Goal: Information Seeking & Learning: Learn about a topic

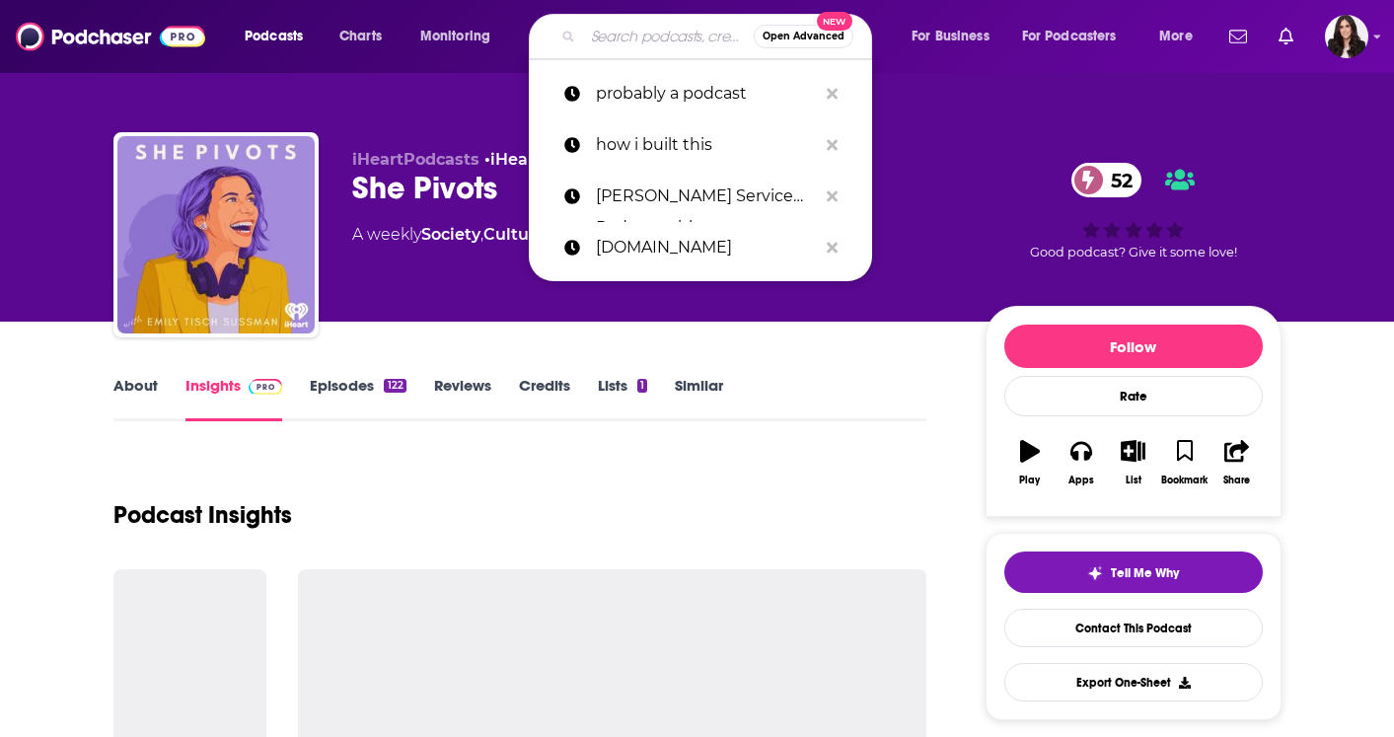
click at [623, 29] on input "Search podcasts, credits, & more..." at bounding box center [668, 37] width 171 height 32
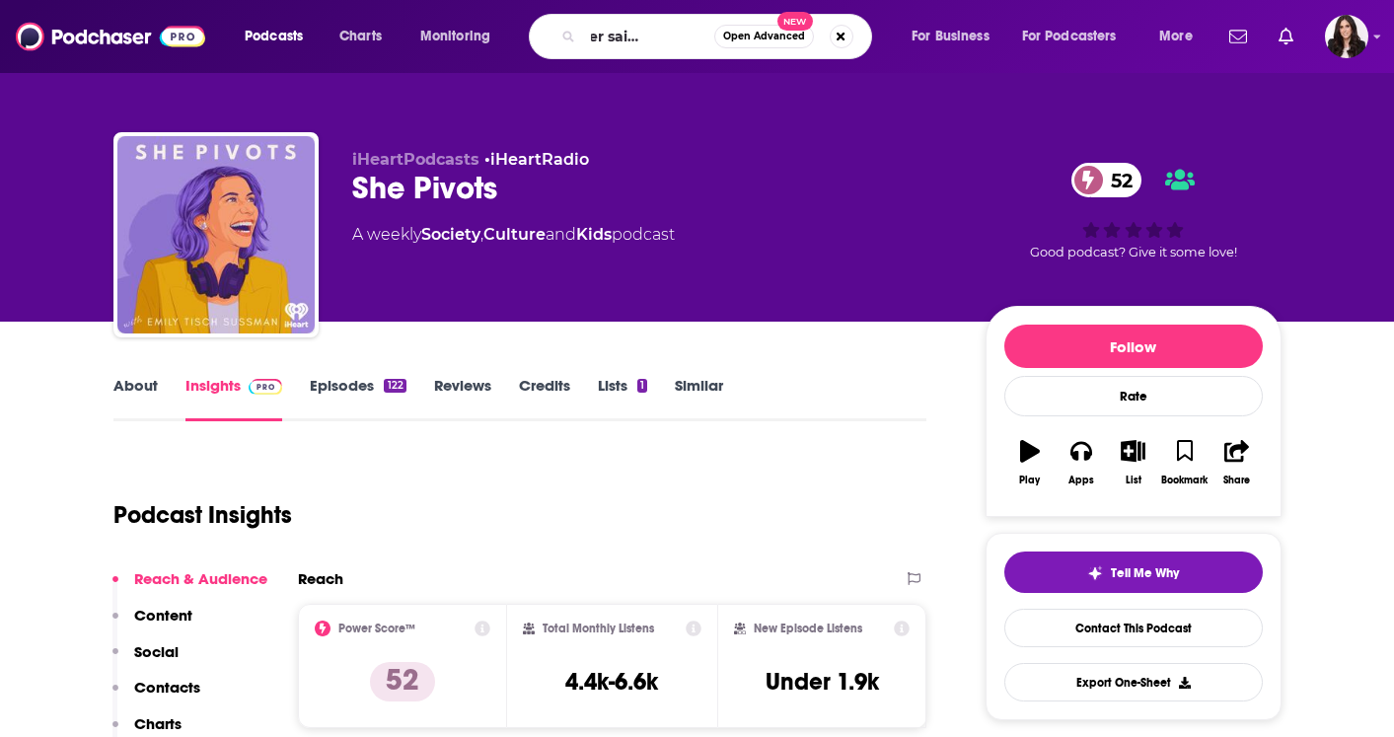
type input "i've never said this before"
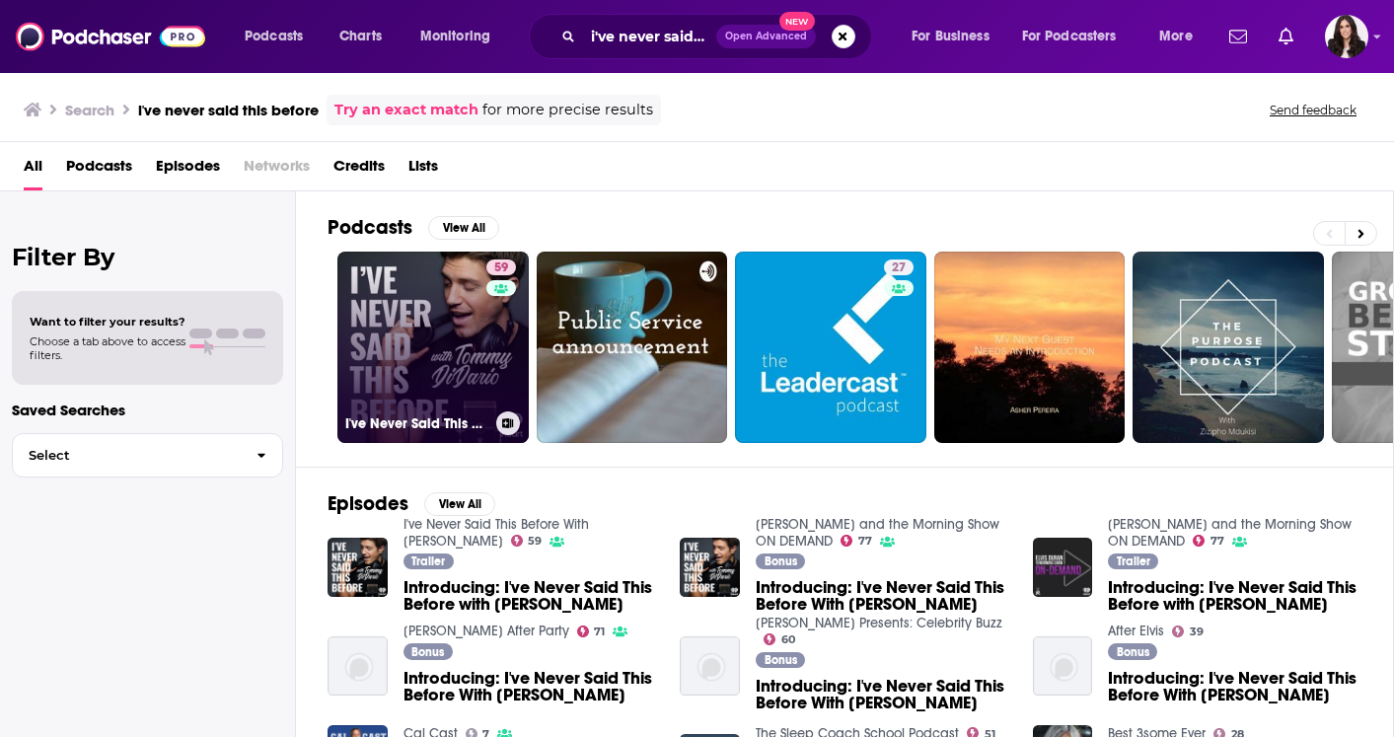
click at [362, 340] on link "59 I've Never Said This Before With Tommy DiDario" at bounding box center [432, 347] width 191 height 191
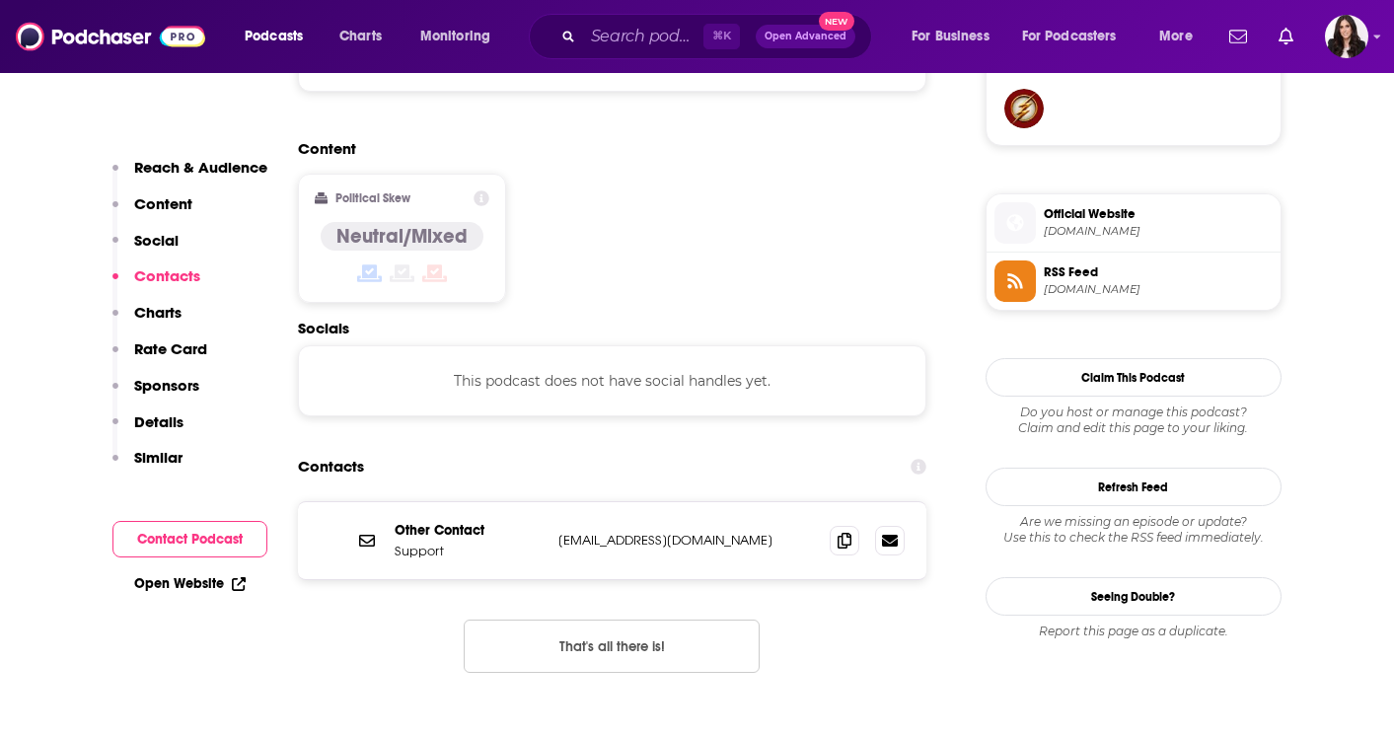
scroll to position [1541, 0]
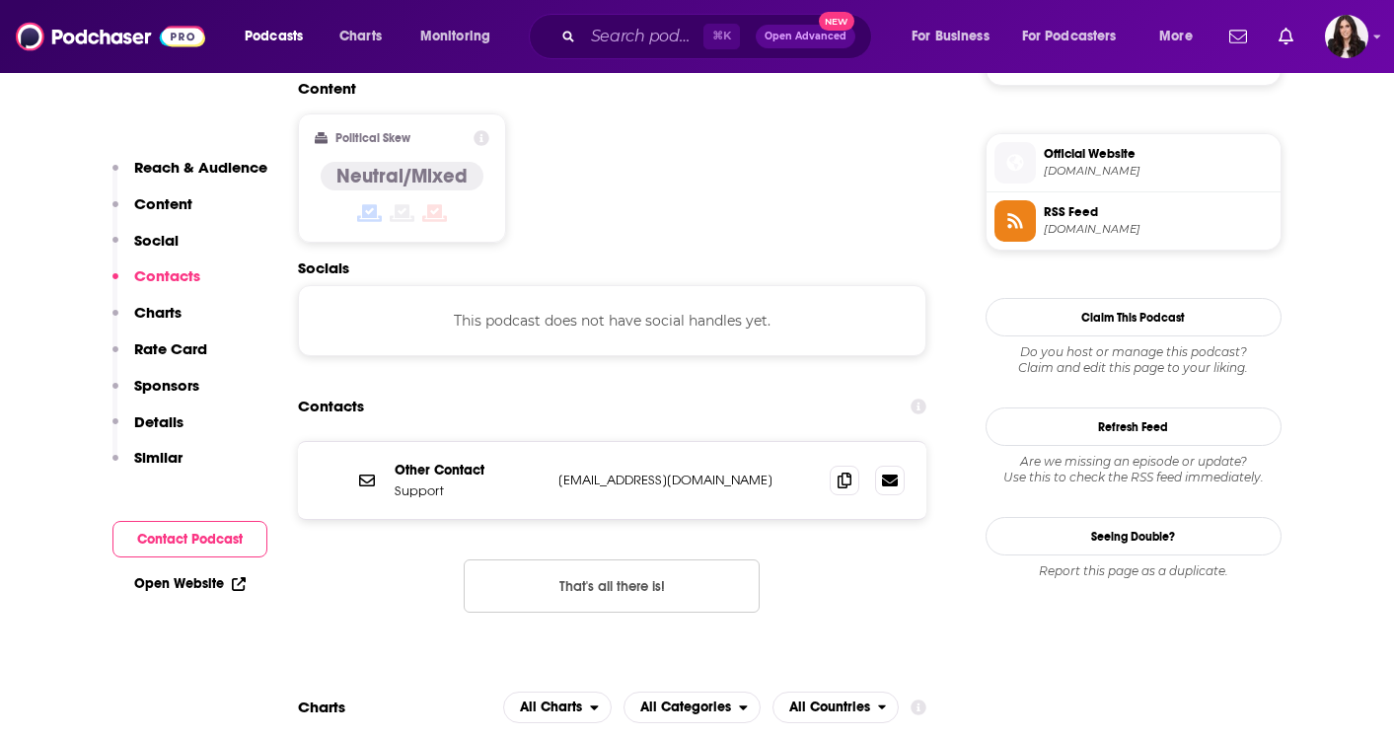
click at [1071, 173] on span "iheart.com" at bounding box center [1158, 171] width 229 height 15
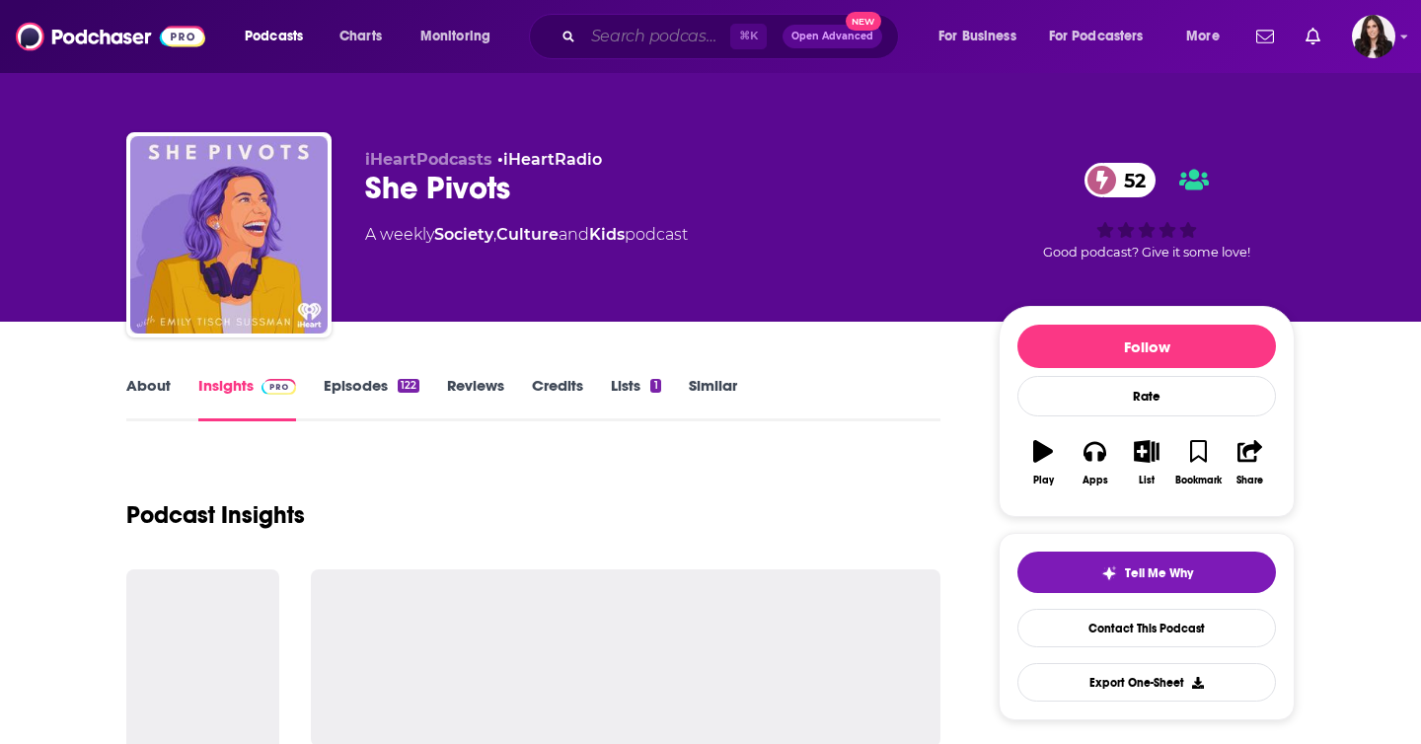
click at [647, 30] on input "Search podcasts, credits, & more..." at bounding box center [656, 37] width 147 height 32
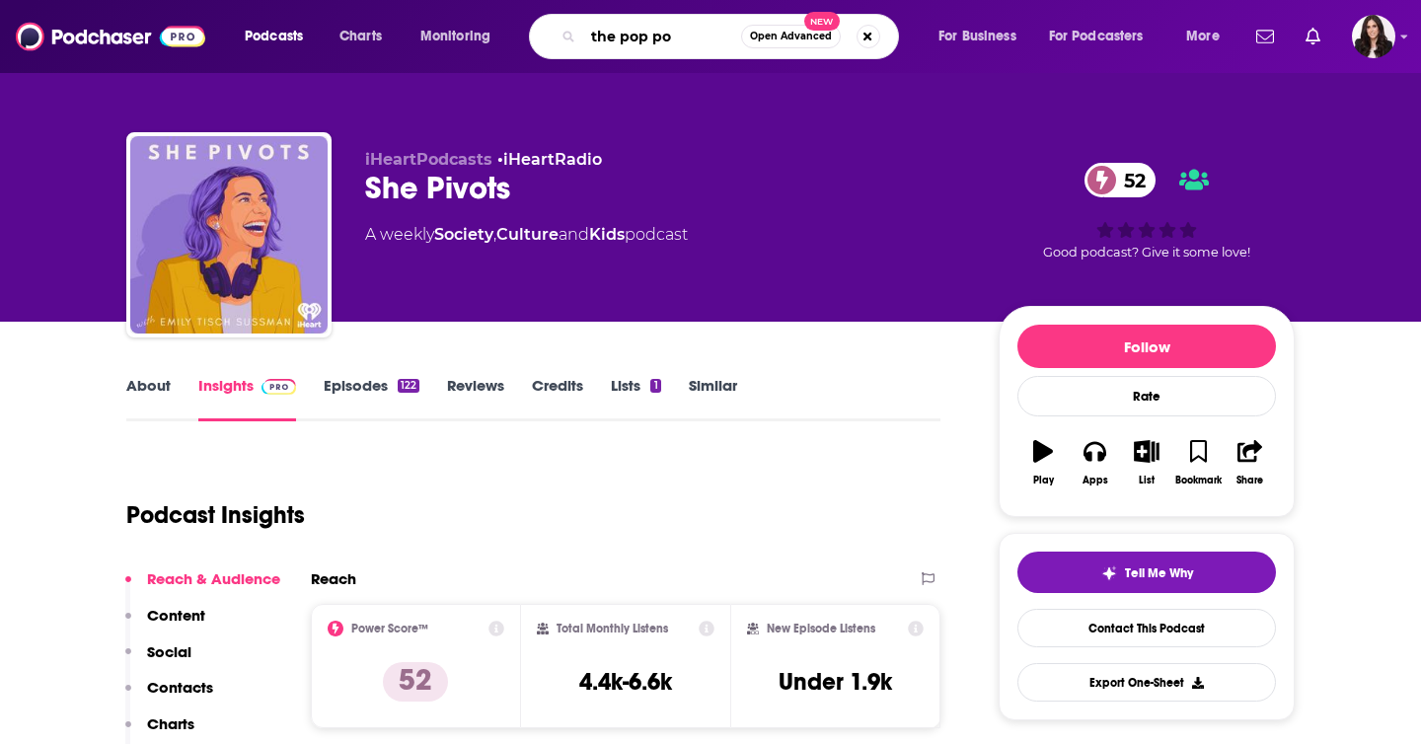
type input "the pop pod"
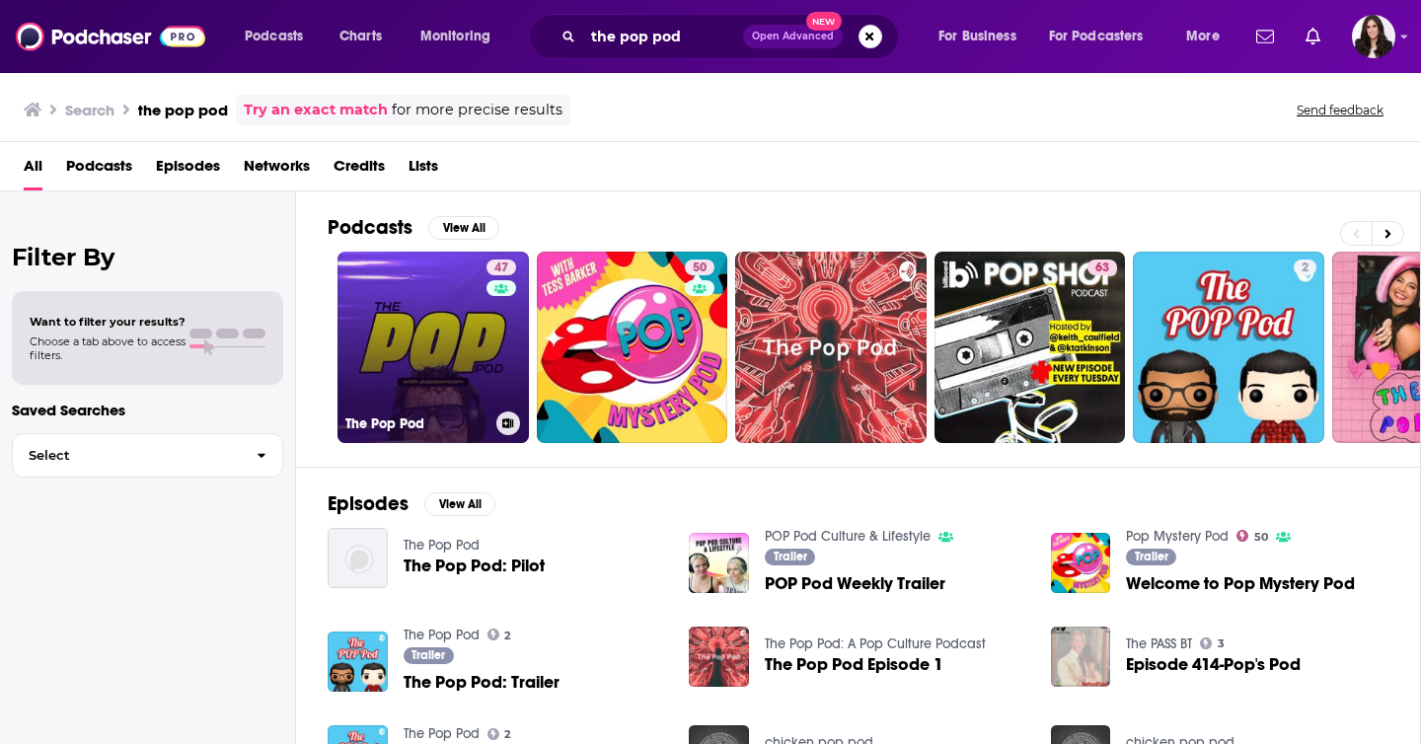
click at [407, 308] on link "47 The Pop Pod" at bounding box center [432, 347] width 191 height 191
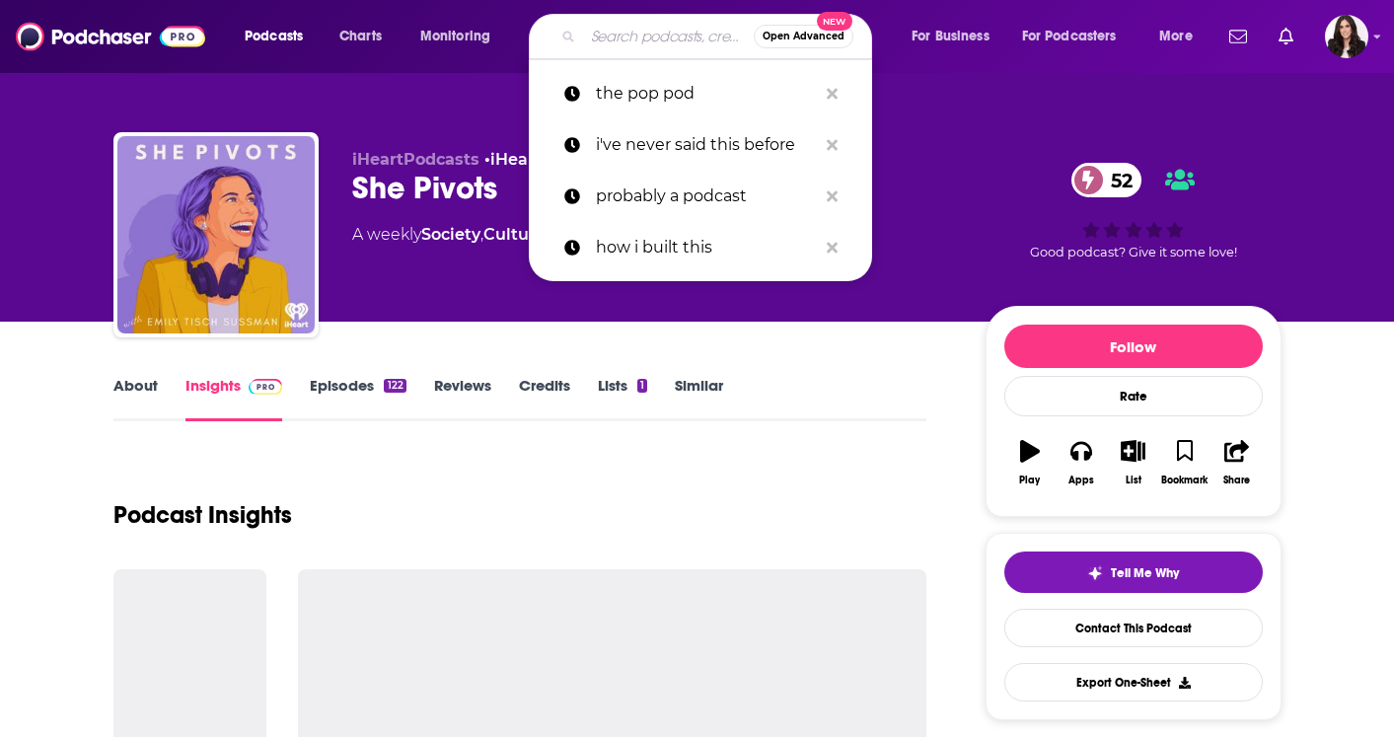
click at [612, 37] on input "Search podcasts, credits, & more..." at bounding box center [668, 37] width 171 height 32
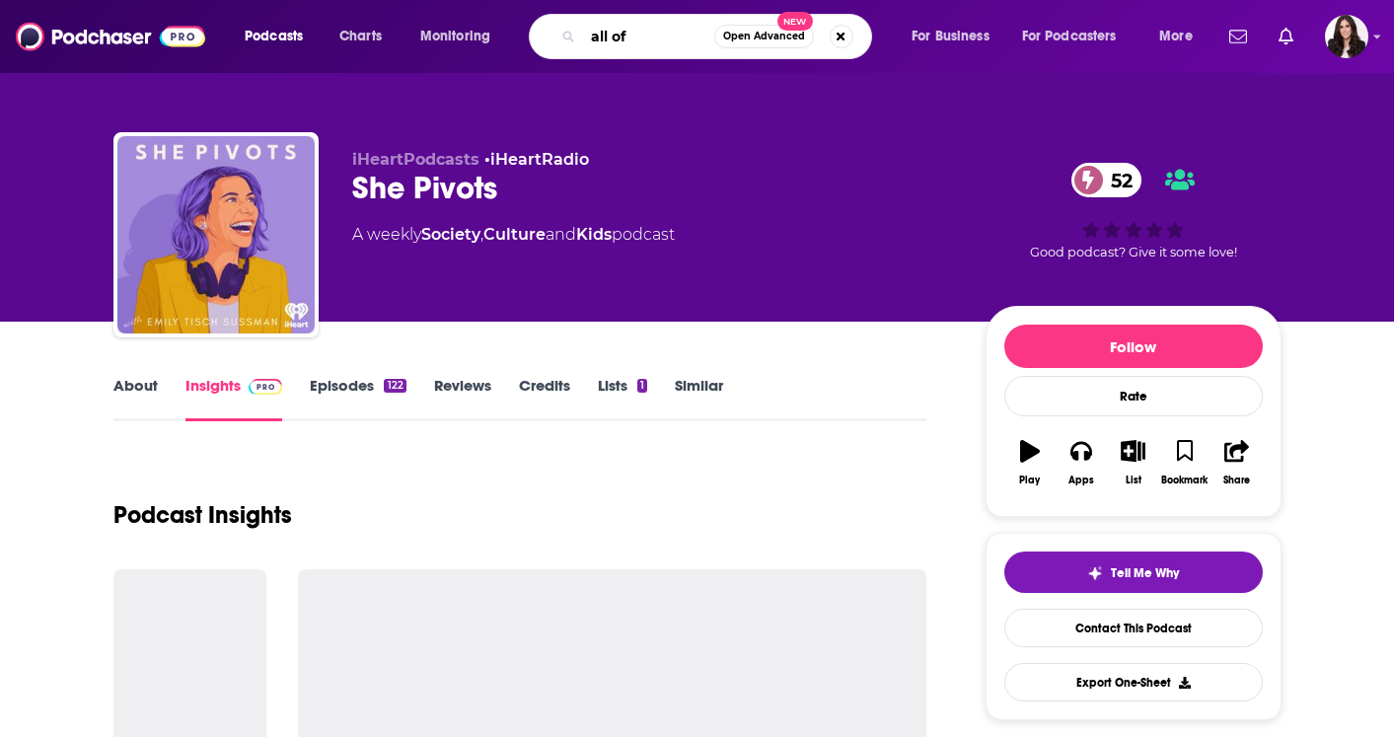
type input "all of"
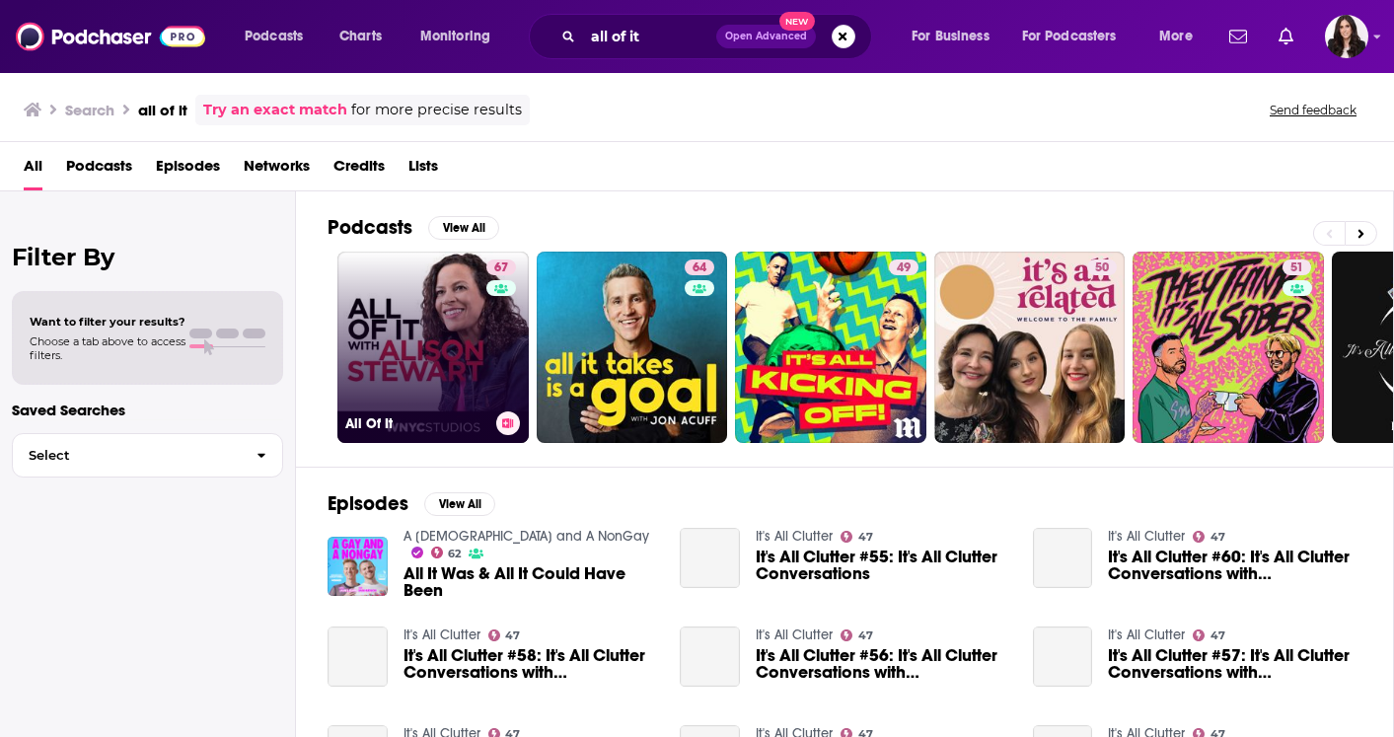
click at [382, 343] on link "67 All Of It" at bounding box center [432, 347] width 191 height 191
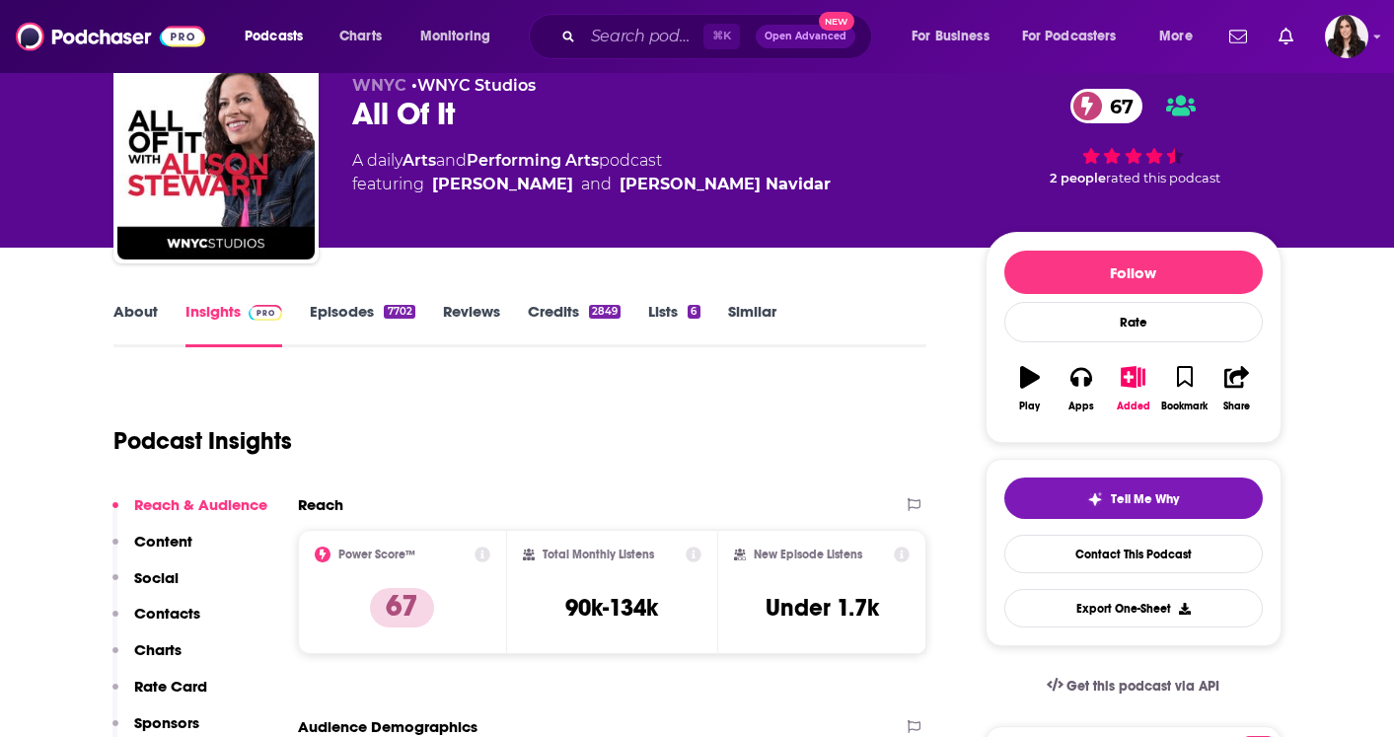
scroll to position [83, 0]
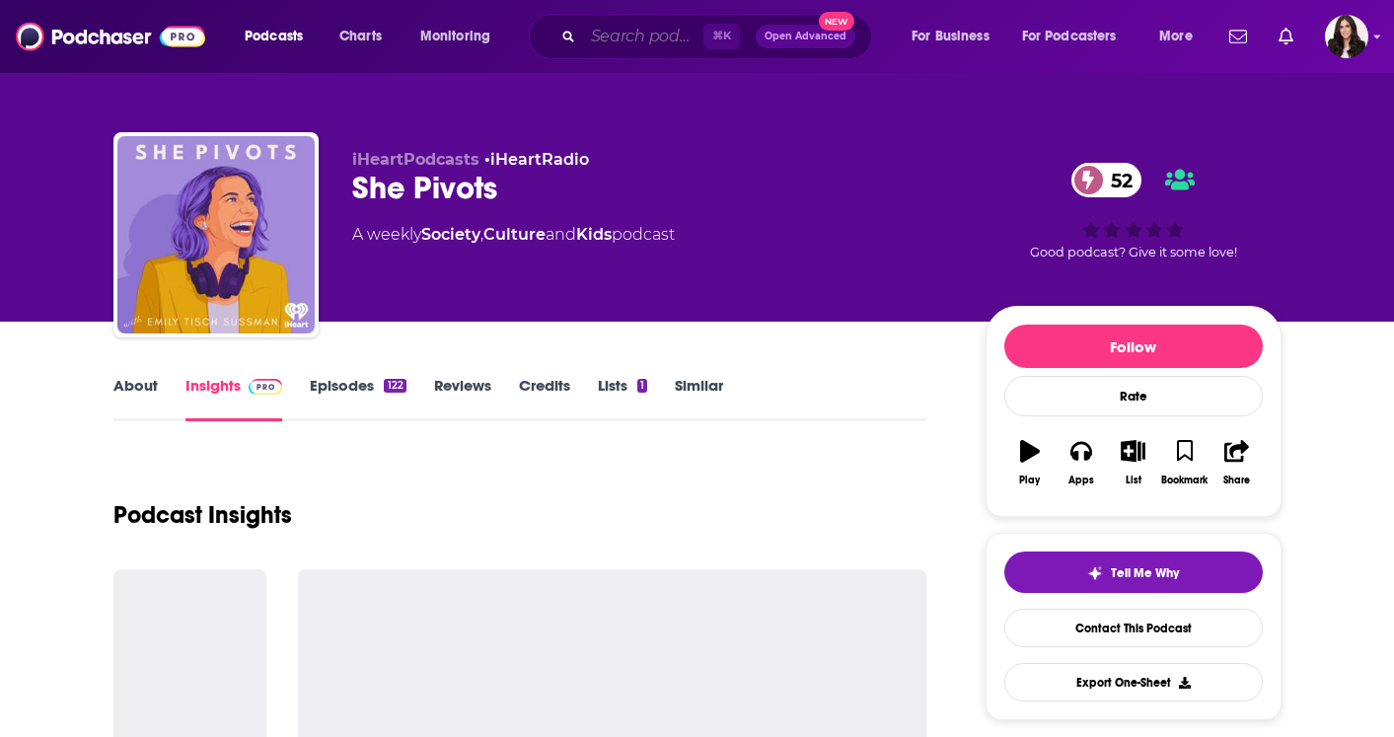
click at [592, 36] on input "Search podcasts, credits, & more..." at bounding box center [643, 37] width 120 height 32
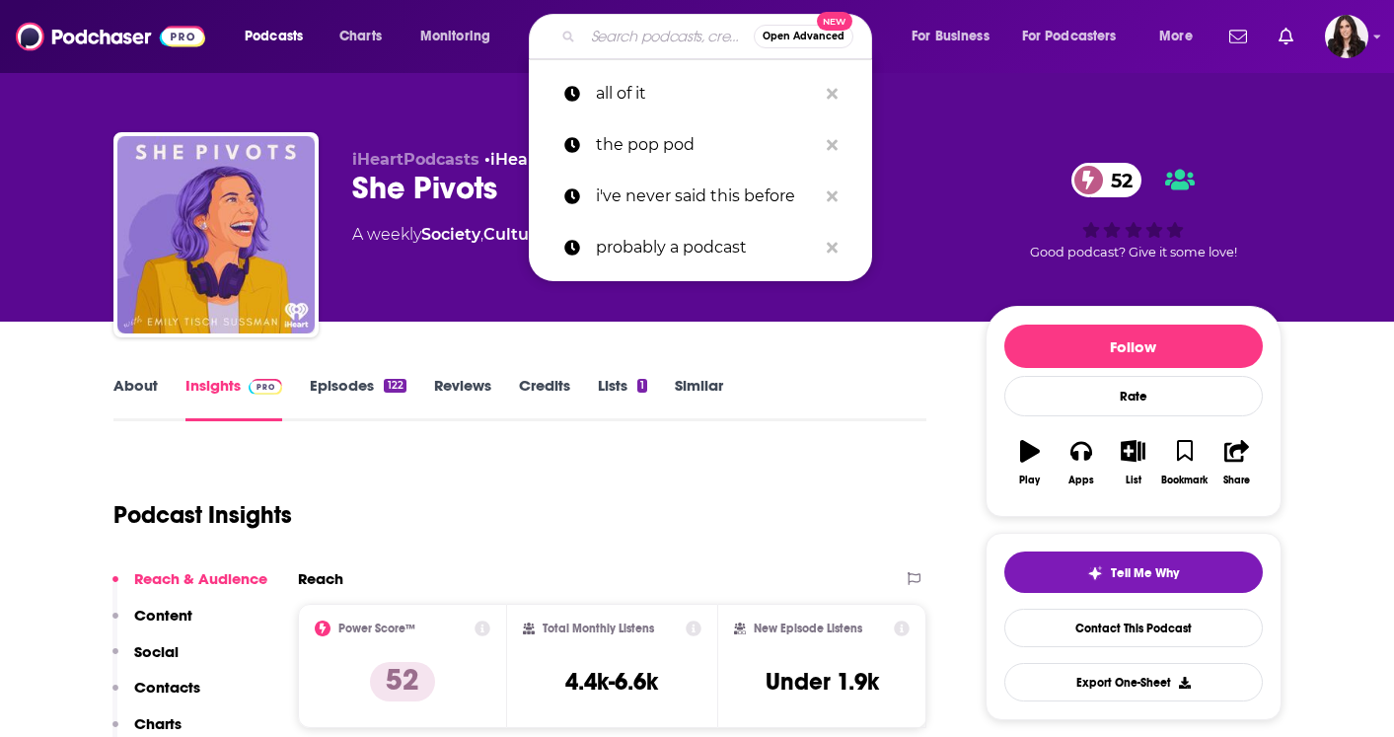
paste input "And The Writer Is"
type input "And The Writer Is"
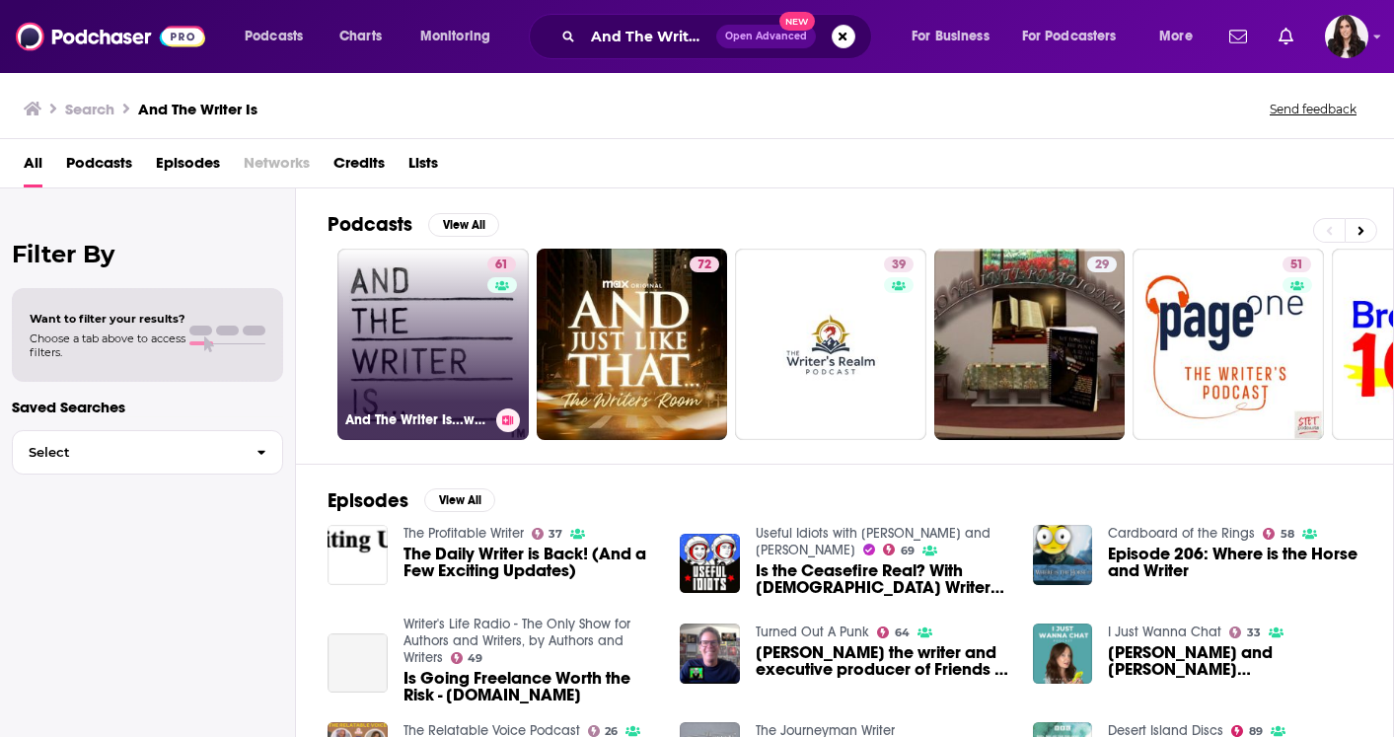
click at [466, 348] on link "61 And The Writer Is...with Ross Golan" at bounding box center [432, 344] width 191 height 191
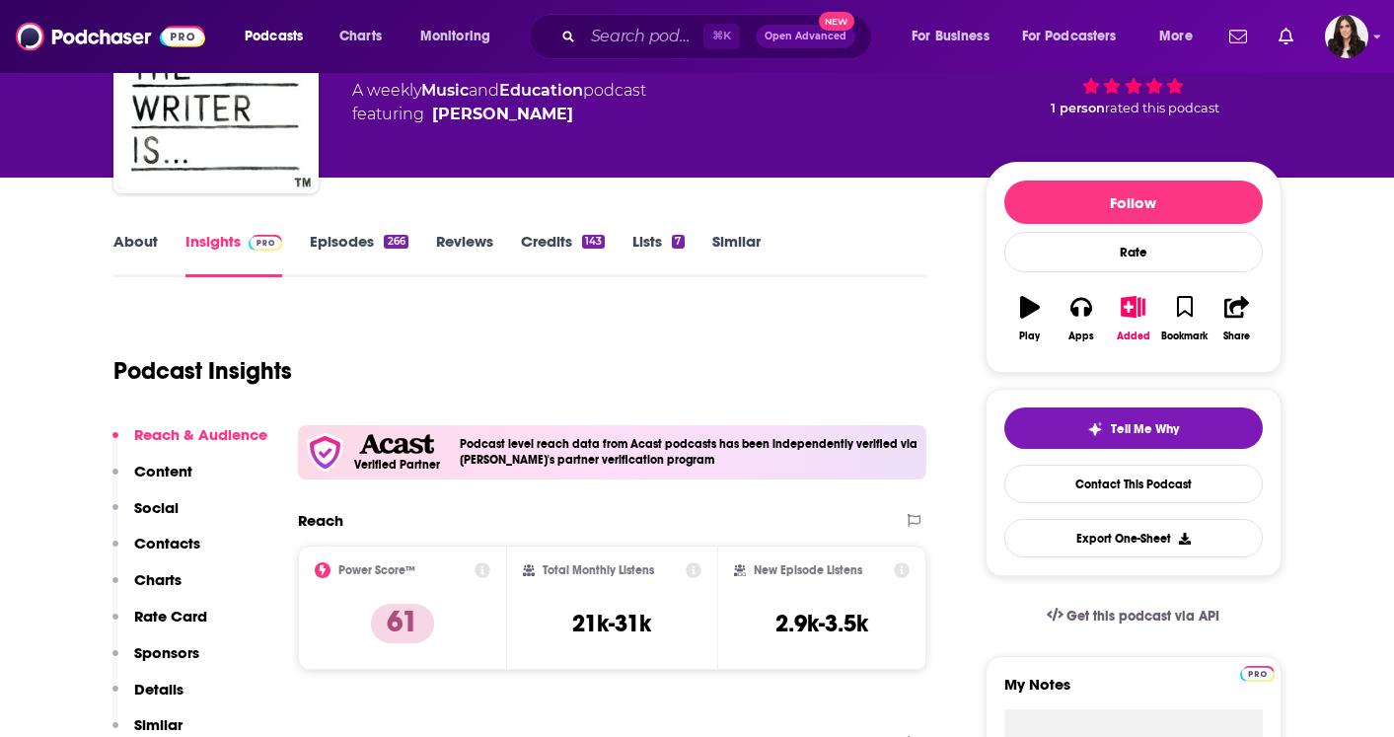
scroll to position [99, 0]
